Goal: Task Accomplishment & Management: Use online tool/utility

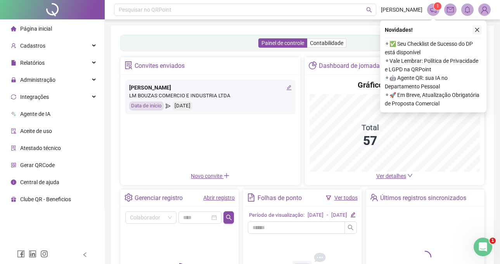
click at [477, 28] on icon "close" at bounding box center [477, 29] width 5 height 5
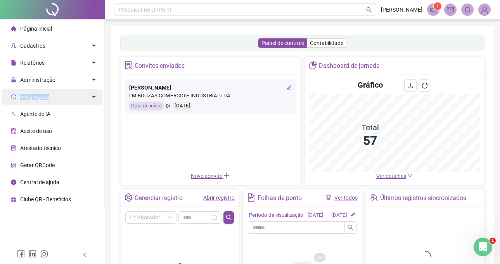
click at [79, 89] on ul "Página inicial Cadastros Relatórios Administração Integrações Agente de IA Acei…" at bounding box center [52, 113] width 105 height 189
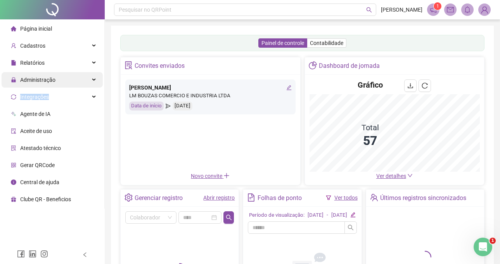
click at [69, 80] on div "Administração" at bounding box center [52, 80] width 101 height 16
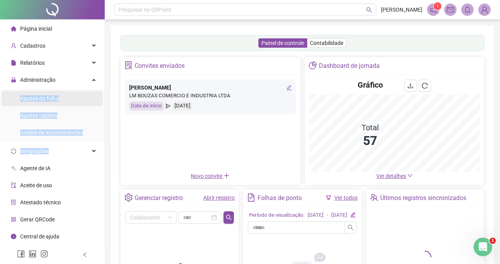
click at [84, 96] on li "Ajustes da folha" at bounding box center [52, 99] width 101 height 16
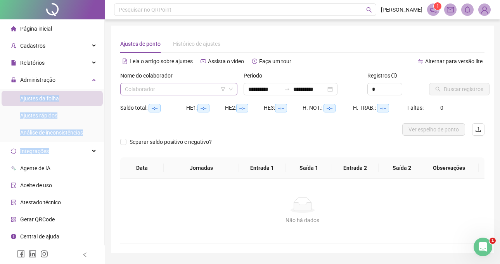
click at [182, 86] on input "search" at bounding box center [175, 89] width 101 height 12
type input "**********"
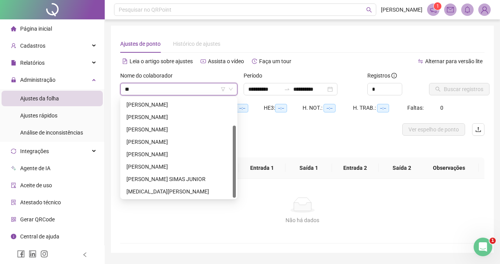
scroll to position [37, 0]
type input "***"
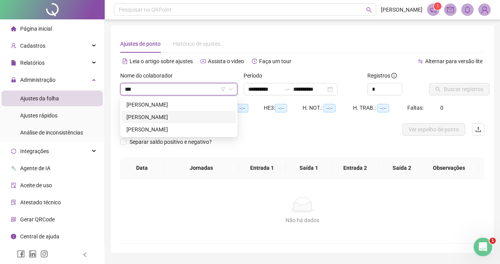
click at [185, 113] on div "[PERSON_NAME]" at bounding box center [179, 117] width 105 height 9
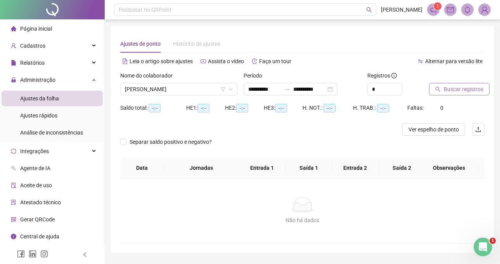
click at [459, 94] on button "Buscar registros" at bounding box center [459, 89] width 61 height 12
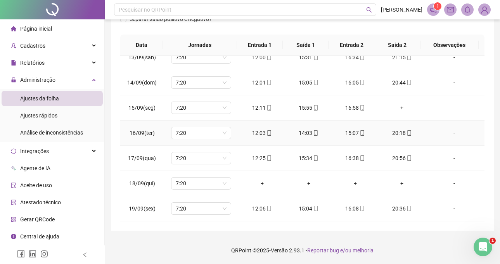
scroll to position [158, 0]
